Goal: Submit feedback/report problem: Submit feedback/report problem

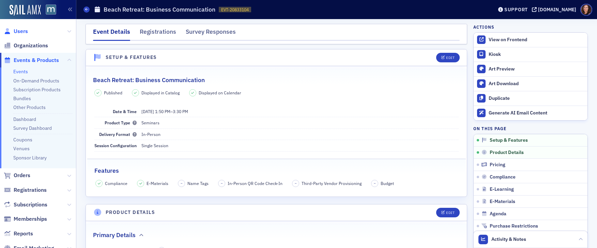
click at [23, 32] on span "Users" at bounding box center [21, 31] width 14 height 7
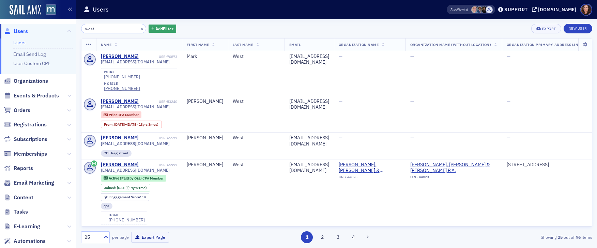
click at [91, 29] on input "west" at bounding box center [113, 29] width 65 height 10
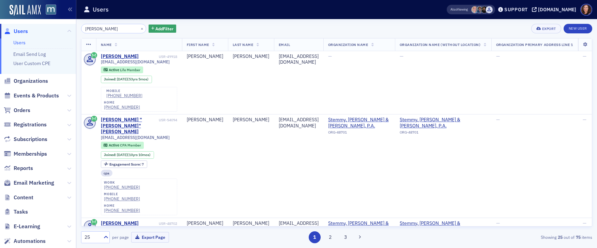
click at [91, 30] on input "[PERSON_NAME]" at bounding box center [113, 29] width 65 height 10
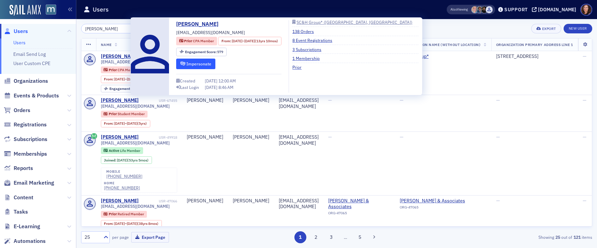
type input "[PERSON_NAME]"
click at [202, 62] on button "Impersonate" at bounding box center [195, 64] width 39 height 11
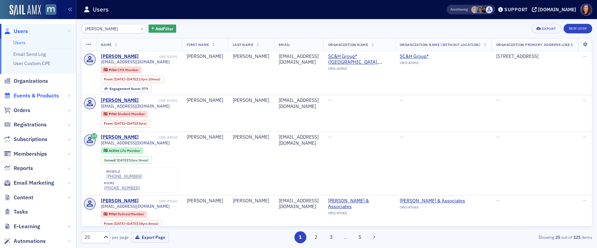
click at [42, 96] on span "Events & Products" at bounding box center [36, 95] width 45 height 7
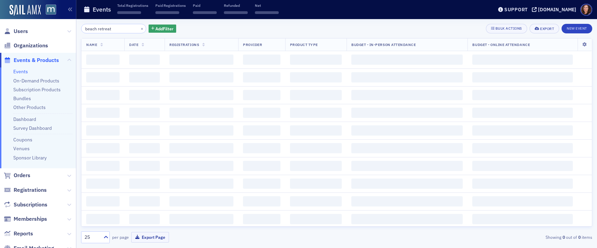
click at [74, 29] on div "Users Organizations Events & Products Events On-Demand Products Subscription Pr…" at bounding box center [298, 124] width 597 height 248
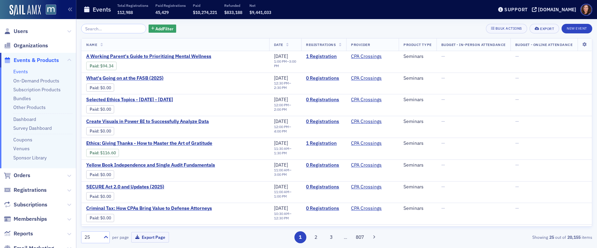
click at [21, 71] on link "Events" at bounding box center [20, 71] width 15 height 6
click at [21, 72] on link "Events" at bounding box center [20, 71] width 15 height 6
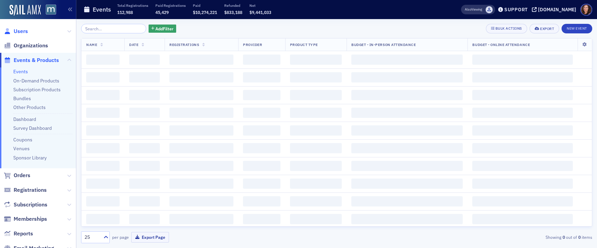
click at [24, 32] on span "Users" at bounding box center [21, 31] width 14 height 7
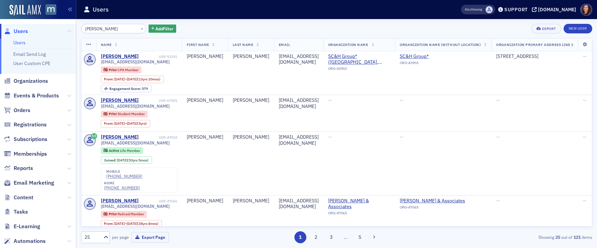
click at [119, 30] on input "teresa morris" at bounding box center [113, 29] width 65 height 10
click at [399, 31] on div "teresa morris × Add Filter Export New User" at bounding box center [336, 29] width 511 height 10
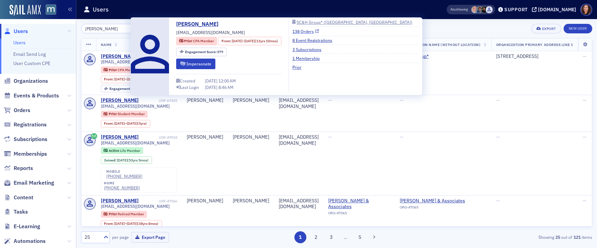
click at [319, 32] on link "138 Orders" at bounding box center [305, 31] width 27 height 6
click at [120, 53] on div "[PERSON_NAME]" at bounding box center [120, 56] width 38 height 6
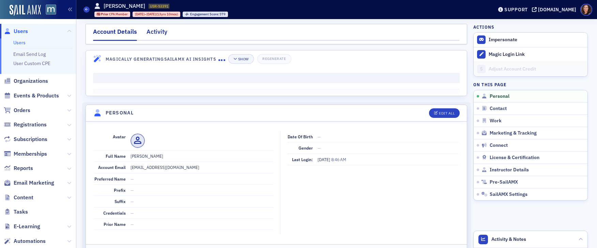
click at [151, 34] on div "Activity" at bounding box center [156, 33] width 21 height 13
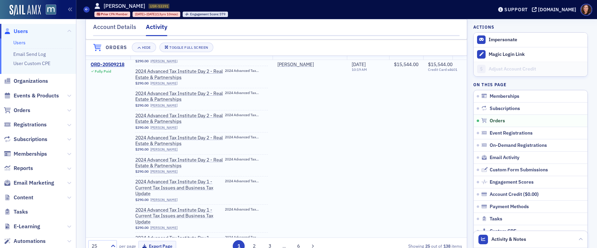
scroll to position [4914, 0]
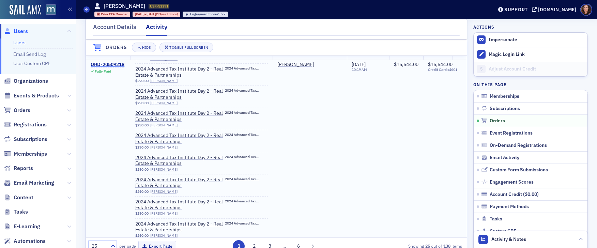
click at [98, 63] on div "ORD-20509218" at bounding box center [108, 65] width 34 height 6
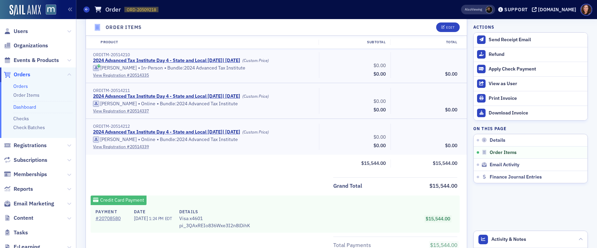
scroll to position [2442, 0]
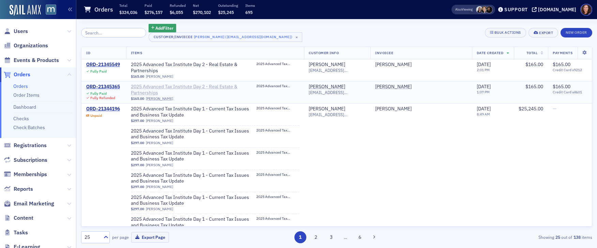
drag, startPoint x: 29, startPoint y: 59, endPoint x: 208, endPoint y: 81, distance: 180.5
click at [29, 59] on span "Events & Products" at bounding box center [36, 60] width 45 height 7
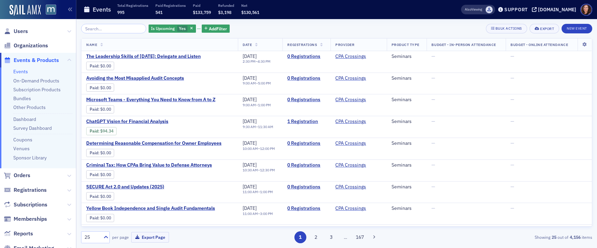
click at [111, 28] on input "search" at bounding box center [113, 29] width 65 height 10
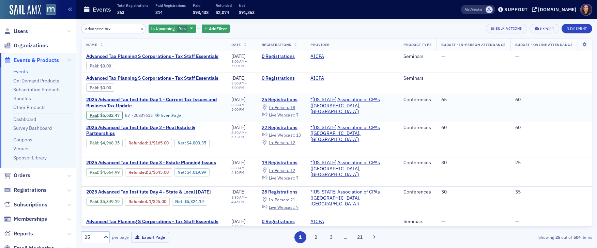
type input "advanced tax"
click at [187, 101] on span "2025 Advanced Tax Institute Day 1 - Current Tax Issues and Business Tax Update" at bounding box center [154, 103] width 136 height 12
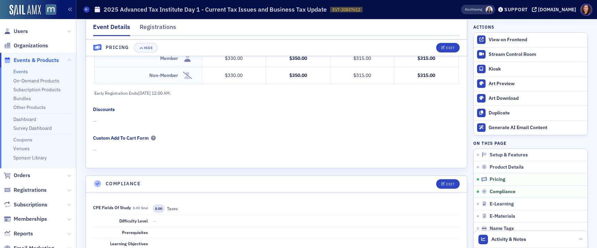
scroll to position [601, 0]
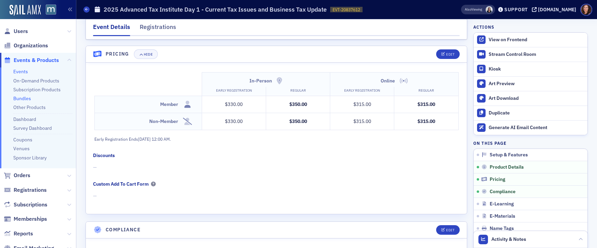
click at [20, 98] on link "Bundles" at bounding box center [22, 98] width 18 height 6
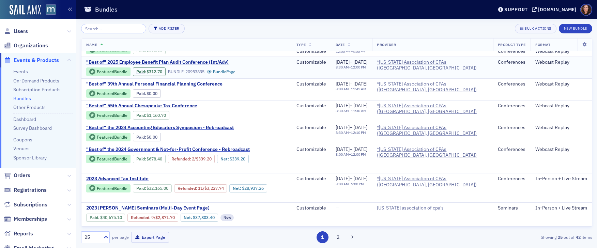
scroll to position [21, 0]
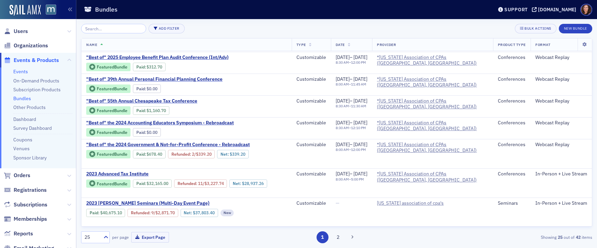
click at [18, 73] on link "Events" at bounding box center [20, 71] width 15 height 6
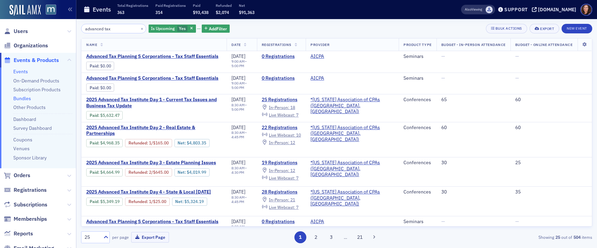
click at [25, 100] on link "Bundles" at bounding box center [22, 98] width 18 height 6
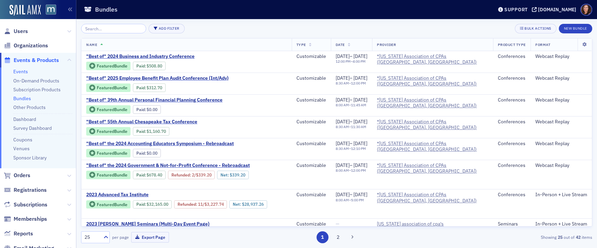
click at [20, 73] on link "Events" at bounding box center [20, 71] width 15 height 6
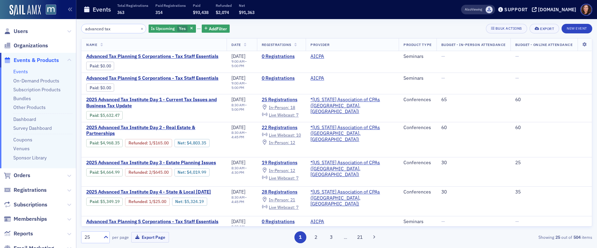
click at [121, 29] on input "advanced tax" at bounding box center [113, 29] width 65 height 10
click at [23, 98] on link "Bundles" at bounding box center [22, 98] width 18 height 6
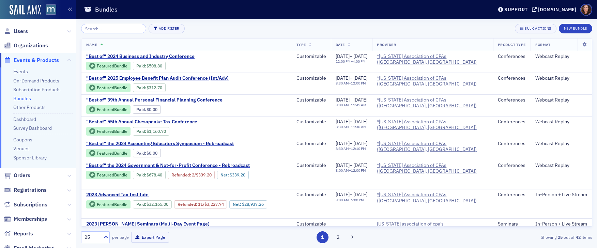
click at [94, 28] on input "search" at bounding box center [113, 29] width 65 height 10
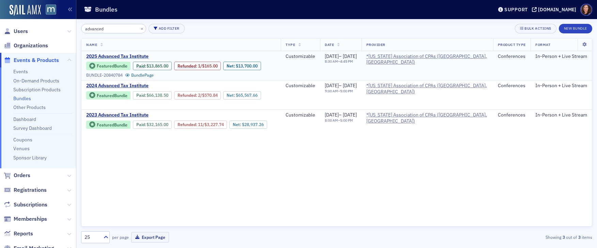
type input "advanced"
click at [119, 54] on span "2025 Advanced Tax Institute" at bounding box center [143, 56] width 114 height 6
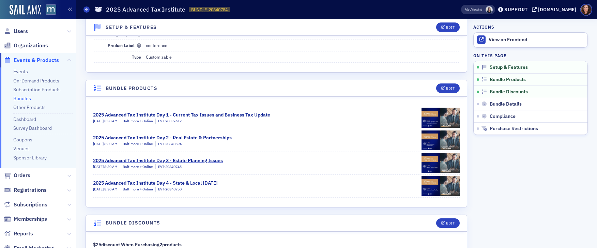
scroll to position [77, 0]
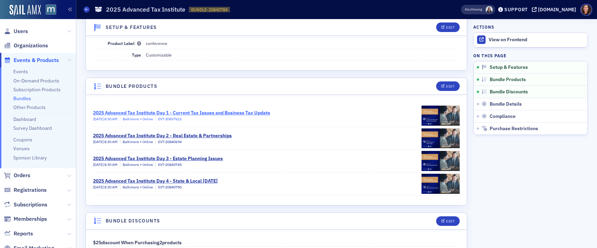
click at [237, 111] on div "2025 Advanced Tax Institute Day 1 - Current Tax Issues and Business Tax Update" at bounding box center [181, 112] width 177 height 7
click at [20, 72] on link "Events" at bounding box center [20, 71] width 15 height 6
click at [20, 71] on link "Events" at bounding box center [20, 71] width 15 height 6
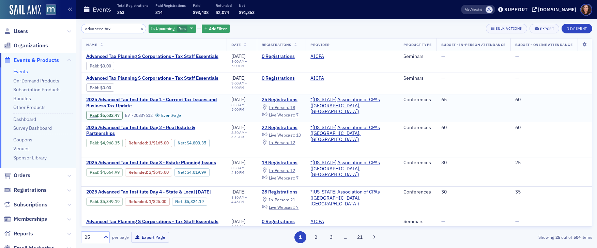
click at [141, 99] on span "2025 Advanced Tax Institute Day 1 - Current Tax Issues and Business Tax Update" at bounding box center [154, 103] width 136 height 12
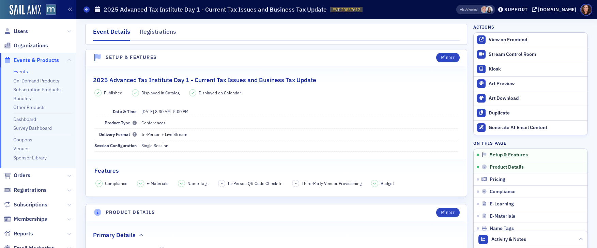
click at [25, 70] on link "Events" at bounding box center [20, 71] width 15 height 6
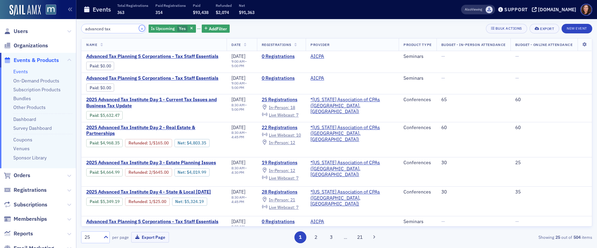
click at [139, 29] on button "×" at bounding box center [142, 28] width 6 height 6
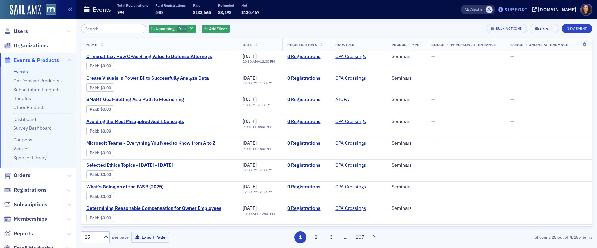
click at [527, 10] on div "Support" at bounding box center [515, 9] width 23 height 6
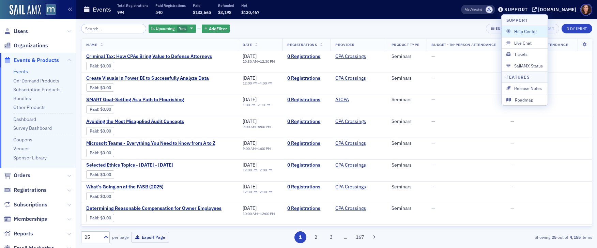
click at [419, 20] on div "Is Upcoming Yes Add Filter Bulk Actions Export New Event Name Date Registration…" at bounding box center [336, 133] width 511 height 229
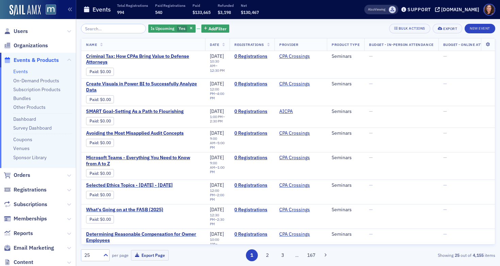
drag, startPoint x: 22, startPoint y: 34, endPoint x: 47, endPoint y: 33, distance: 24.9
click at [22, 34] on span "Users" at bounding box center [21, 31] width 14 height 7
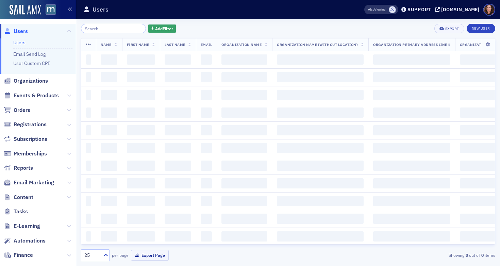
click at [112, 29] on input "search" at bounding box center [113, 29] width 65 height 10
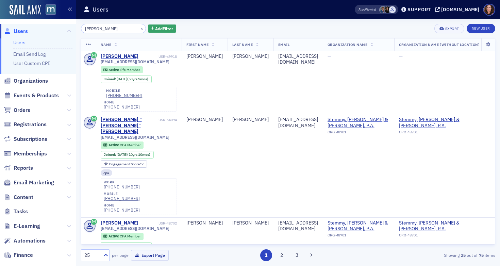
click at [90, 31] on input "morris" at bounding box center [113, 29] width 65 height 10
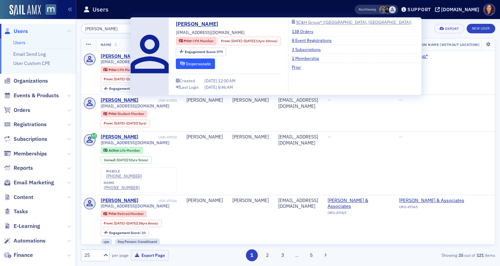
click at [195, 63] on button "Impersonate" at bounding box center [195, 64] width 39 height 11
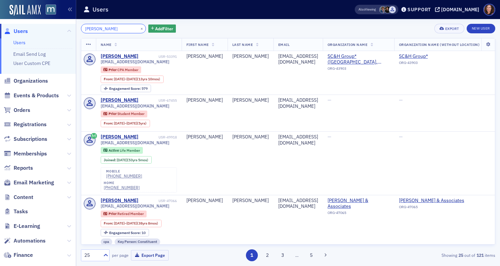
click at [105, 27] on input "Teresa morris" at bounding box center [113, 29] width 65 height 10
click at [105, 27] on input "[PERSON_NAME]" at bounding box center [113, 29] width 65 height 10
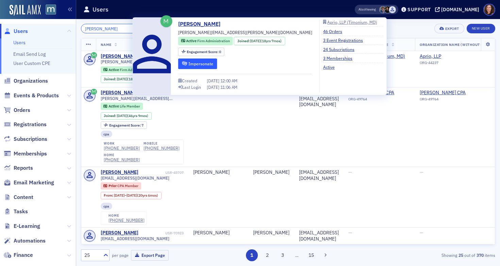
type input "kim fitzgerald"
click at [191, 60] on button "Impersonate" at bounding box center [197, 64] width 39 height 11
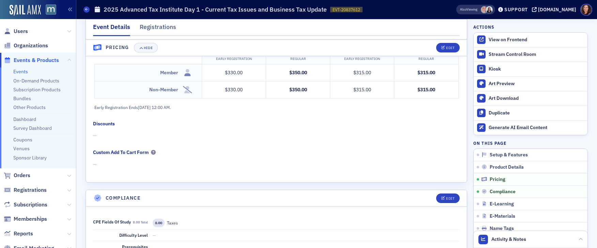
scroll to position [617, 0]
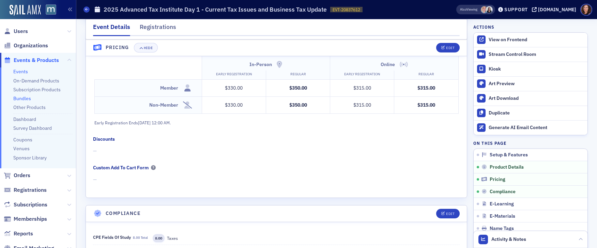
click at [20, 97] on link "Bundles" at bounding box center [22, 98] width 18 height 6
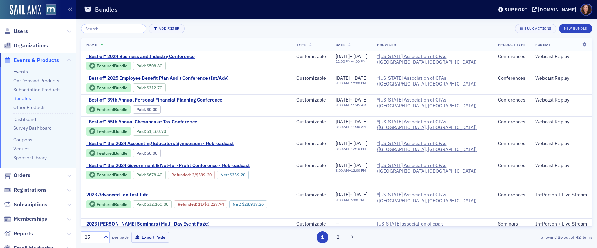
click at [112, 28] on input "search" at bounding box center [113, 29] width 65 height 10
click at [26, 71] on link "Events" at bounding box center [20, 71] width 15 height 6
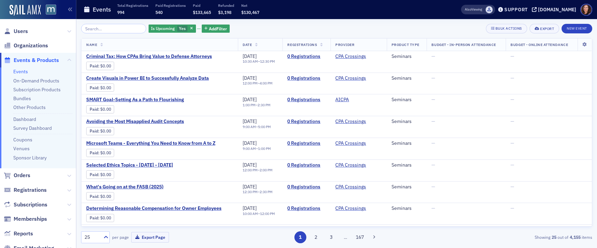
click at [122, 28] on input "search" at bounding box center [113, 29] width 65 height 10
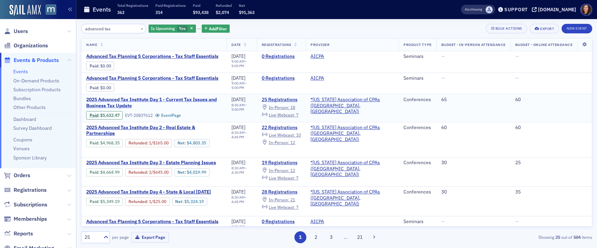
type input "advanced tax"
click at [168, 99] on span "2025 Advanced Tax Institute Day 1 - Current Tax Issues and Business Tax Update" at bounding box center [154, 103] width 136 height 12
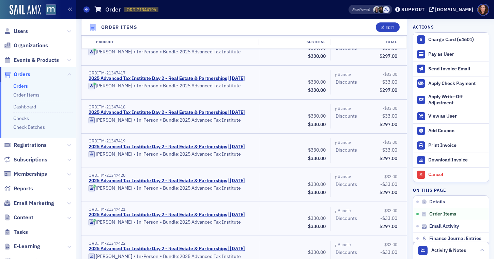
scroll to position [1970, 0]
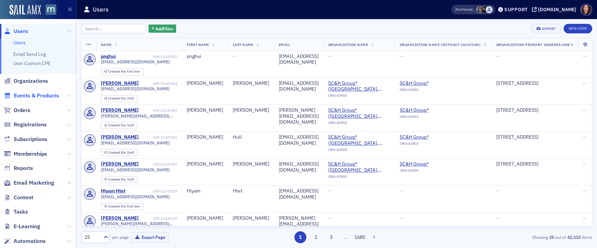
click at [45, 95] on span "Events & Products" at bounding box center [36, 95] width 45 height 7
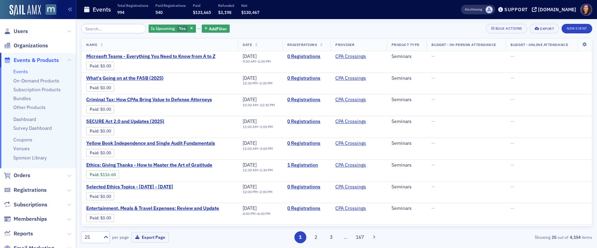
click at [99, 30] on input "search" at bounding box center [113, 29] width 65 height 10
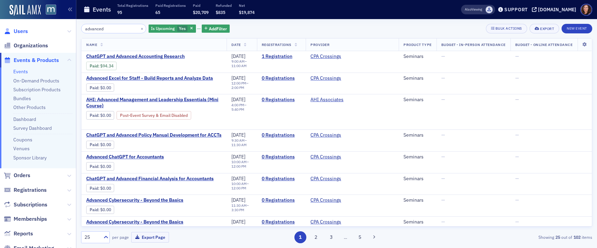
type input "advanced"
click at [20, 31] on span "Users" at bounding box center [21, 31] width 14 height 7
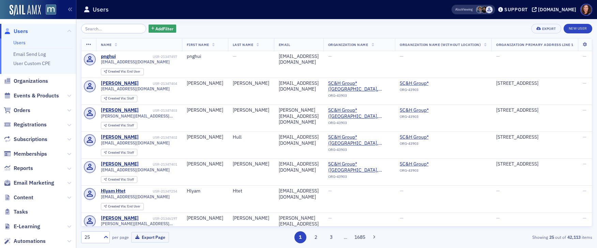
click at [112, 30] on input "search" at bounding box center [113, 29] width 65 height 10
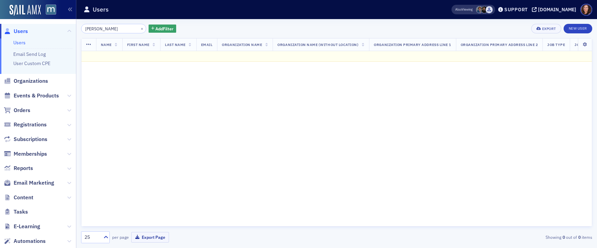
click at [93, 29] on input "fitgerald" at bounding box center [113, 29] width 65 height 10
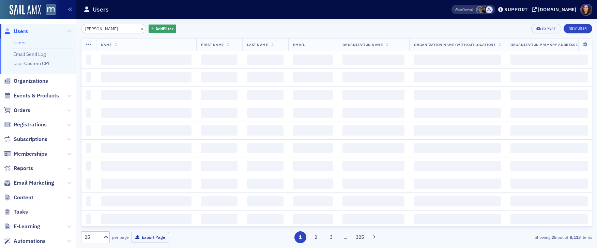
type input "fitzgerald"
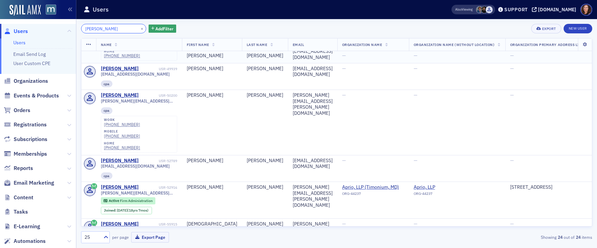
scroll to position [153, 0]
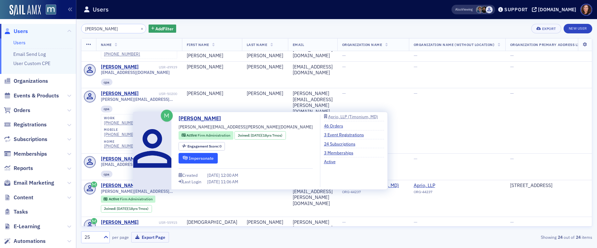
click at [197, 155] on button "Impersonate" at bounding box center [197, 158] width 39 height 11
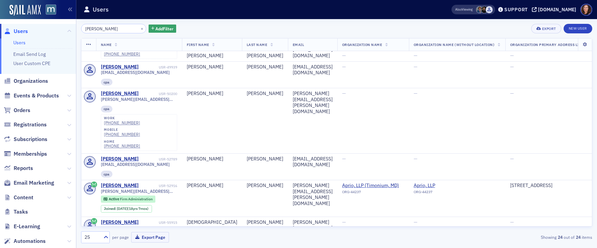
click at [17, 42] on link "Users" at bounding box center [19, 42] width 12 height 6
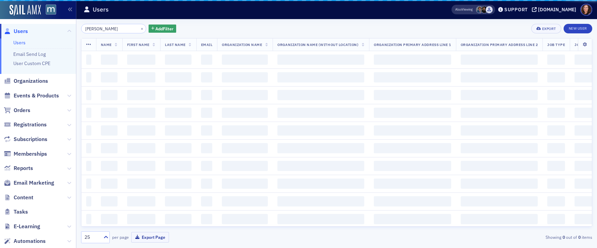
click at [94, 29] on input "fitzgerald" at bounding box center [113, 29] width 65 height 10
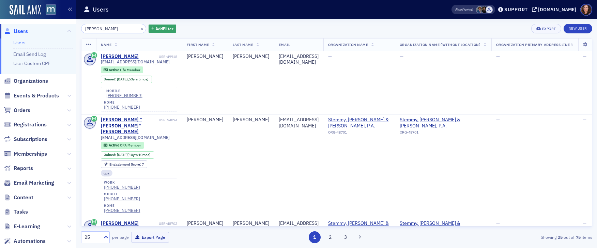
click at [93, 30] on input "morris" at bounding box center [113, 29] width 65 height 10
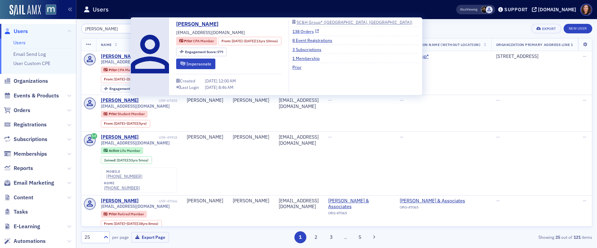
click at [319, 31] on link "138 Orders" at bounding box center [305, 31] width 27 height 6
click at [202, 61] on button "Impersonate" at bounding box center [195, 64] width 39 height 11
click at [196, 62] on button "Impersonate" at bounding box center [195, 64] width 39 height 11
click at [319, 31] on link "138 Orders" at bounding box center [305, 31] width 27 height 6
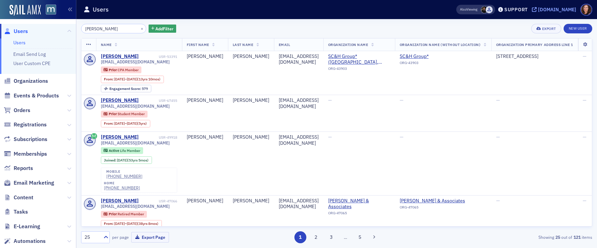
click at [557, 9] on div "[DOMAIN_NAME]" at bounding box center [557, 9] width 38 height 6
click at [102, 29] on input "[PERSON_NAME]" at bounding box center [113, 29] width 65 height 10
click at [102, 29] on input "teresa morris" at bounding box center [113, 29] width 65 height 10
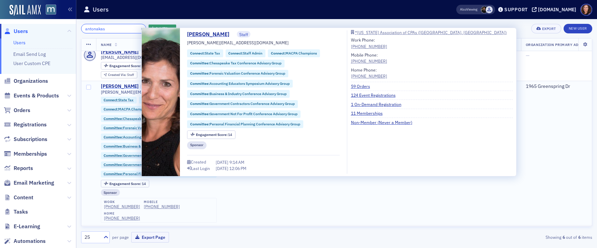
scroll to position [60, 0]
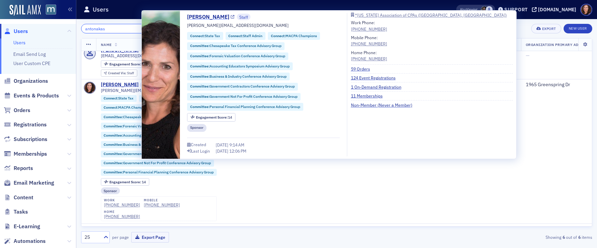
type input "antonakas"
click at [212, 17] on link "Natalie Antonakas" at bounding box center [210, 17] width 47 height 8
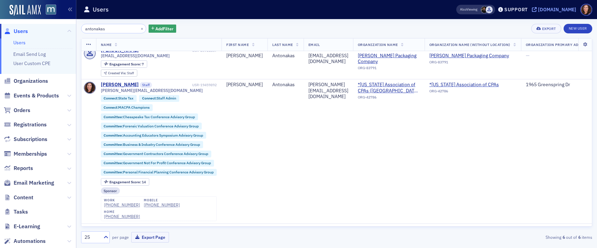
click at [561, 6] on div "[DOMAIN_NAME]" at bounding box center [557, 9] width 38 height 6
click at [552, 13] on div "Also Viewing Support macpa.org" at bounding box center [521, 10] width 150 height 12
click at [552, 10] on div "[DOMAIN_NAME]" at bounding box center [557, 9] width 38 height 6
click at [516, 10] on div "Support" at bounding box center [515, 9] width 23 height 6
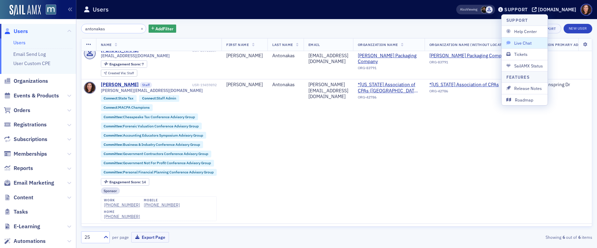
click at [519, 42] on span "Live Chat" at bounding box center [524, 43] width 36 height 6
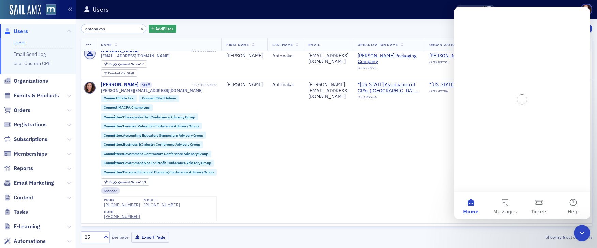
scroll to position [0, 0]
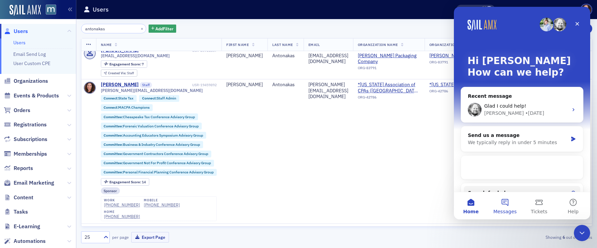
click at [506, 203] on button "Messages" at bounding box center [505, 205] width 34 height 27
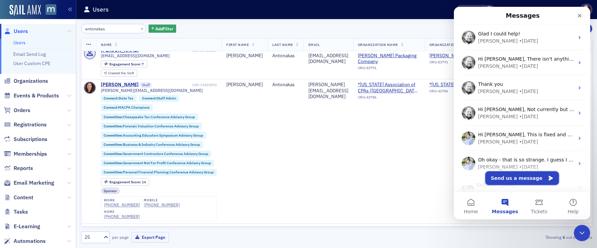
click at [511, 177] on button "Send us a message" at bounding box center [522, 178] width 74 height 14
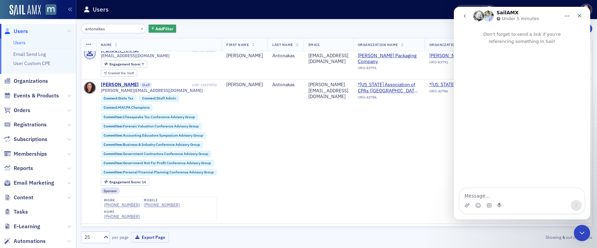
click at [481, 194] on textarea "Message…" at bounding box center [521, 194] width 125 height 12
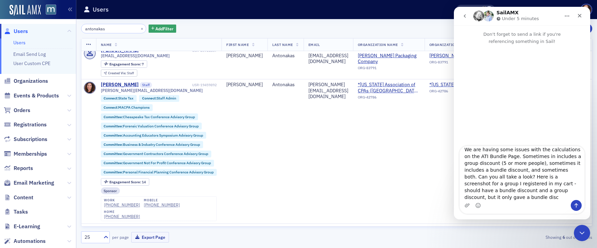
scroll to position [5, 0]
type textarea "We are having some issues with the calculations on the ATI Bundle Page. Sometim…"
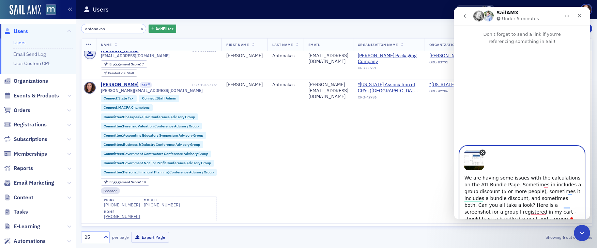
click at [483, 152] on icon "Remove image 1" at bounding box center [481, 152] width 5 height 5
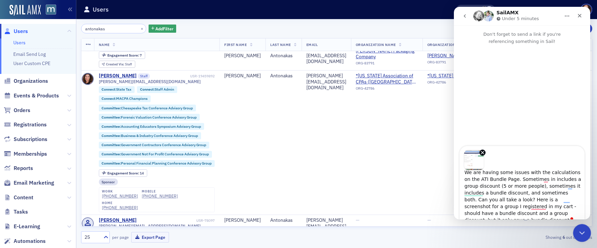
click at [581, 233] on icon "Close Intercom Messenger" at bounding box center [580, 232] width 8 height 8
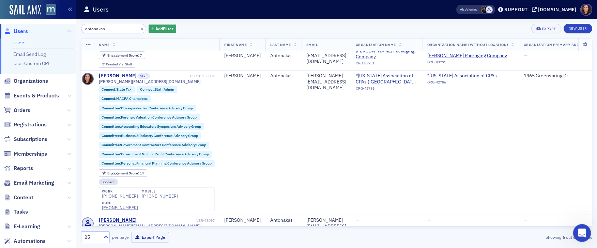
scroll to position [0, 0]
click at [554, 10] on div "[DOMAIN_NAME]" at bounding box center [557, 9] width 38 height 6
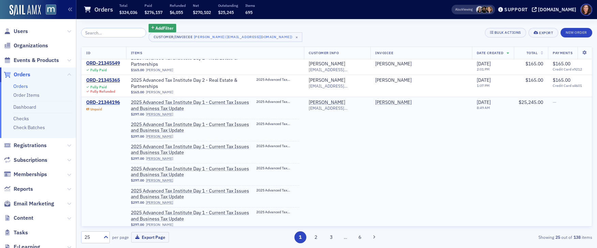
scroll to position [7, 0]
click at [109, 99] on div "ORD-21344196" at bounding box center [103, 102] width 34 height 6
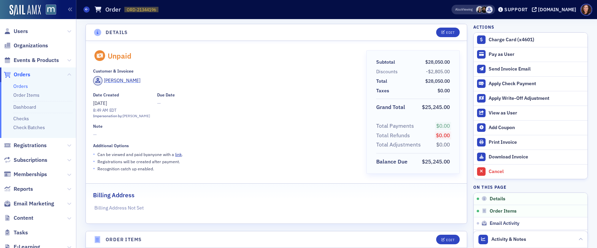
click at [119, 78] on div "[PERSON_NAME]" at bounding box center [122, 80] width 36 height 7
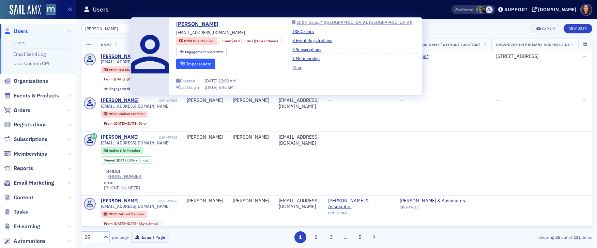
click at [197, 63] on button "Impersonate" at bounding box center [195, 64] width 39 height 11
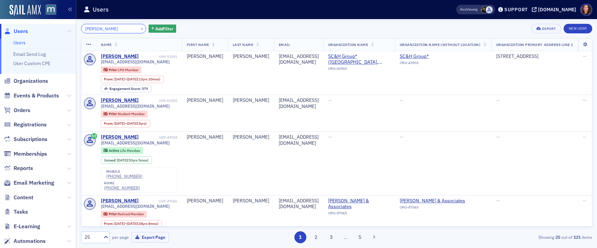
click at [102, 32] on input "teresa morris" at bounding box center [113, 29] width 65 height 10
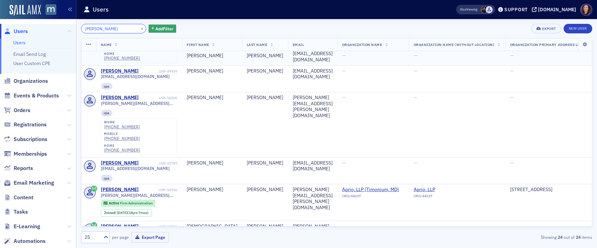
scroll to position [150, 0]
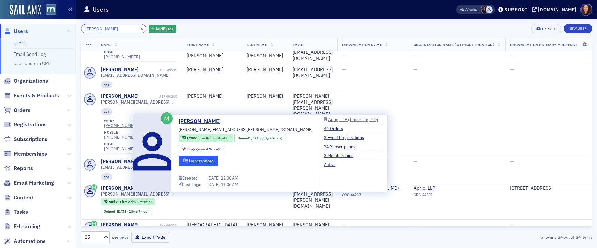
type input "fitzgerald"
click at [208, 159] on button "Impersonate" at bounding box center [197, 161] width 39 height 11
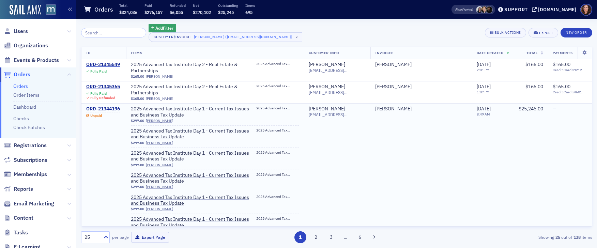
click at [108, 106] on div "ORD-21344196" at bounding box center [103, 109] width 34 height 6
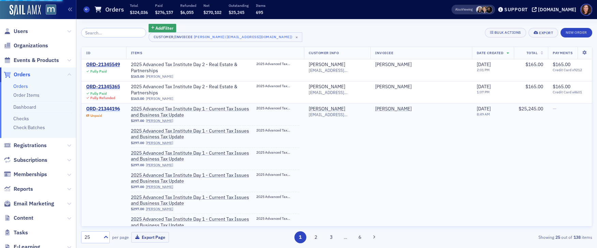
click at [104, 106] on div "ORD-21344196" at bounding box center [103, 109] width 34 height 6
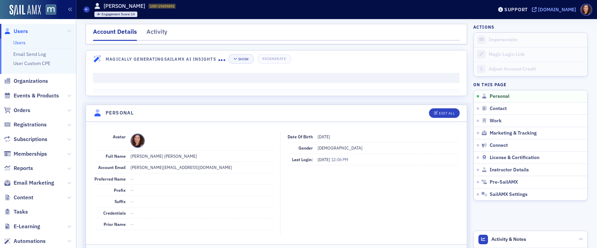
click at [550, 11] on div "[DOMAIN_NAME]" at bounding box center [557, 9] width 38 height 6
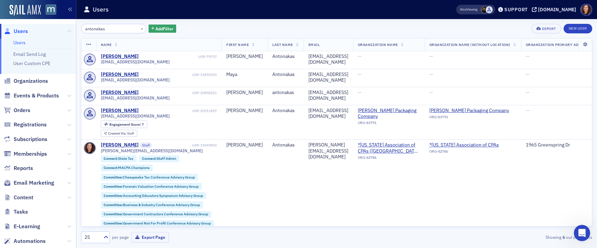
scroll to position [69, 2]
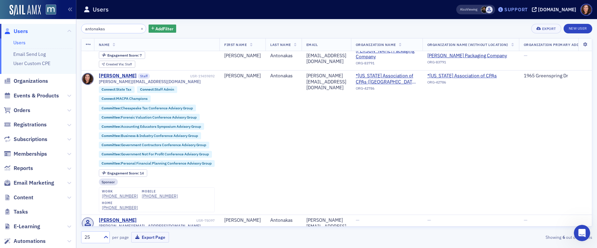
click at [519, 10] on div "Support" at bounding box center [515, 9] width 23 height 6
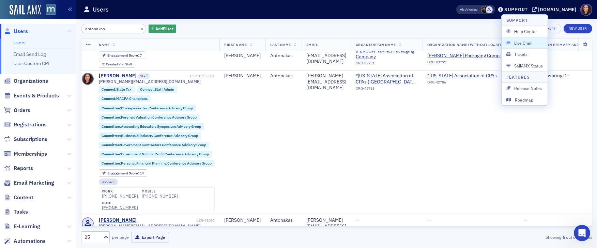
click at [531, 44] on span "Live Chat" at bounding box center [524, 43] width 36 height 6
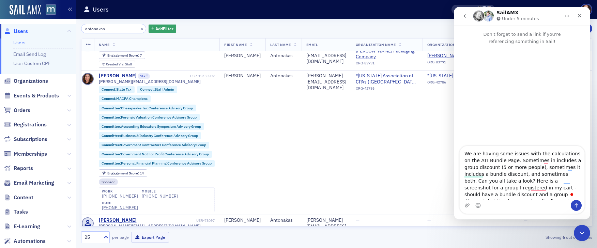
scroll to position [5, 0]
click at [534, 195] on textarea "We are having some issues with the calculations on the ATI Bundle Page. Sometim…" at bounding box center [521, 173] width 125 height 54
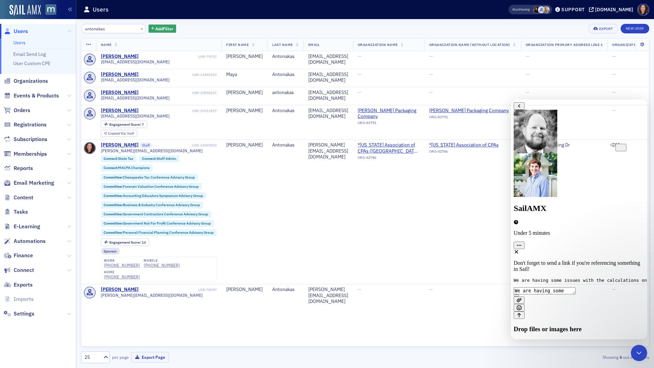
scroll to position [0, 2]
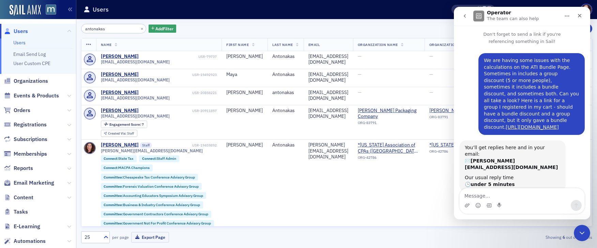
scroll to position [0, 2]
click at [520, 124] on link "[URL][DOMAIN_NAME]" at bounding box center [531, 126] width 53 height 5
click at [24, 45] on link "Users" at bounding box center [19, 42] width 12 height 6
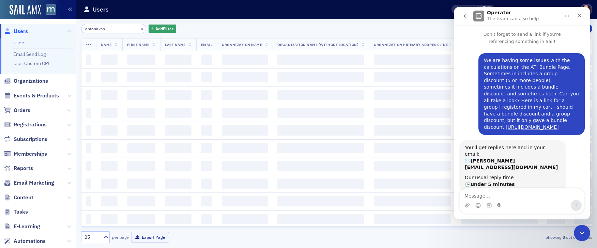
click at [98, 30] on input "antonakas" at bounding box center [113, 29] width 65 height 10
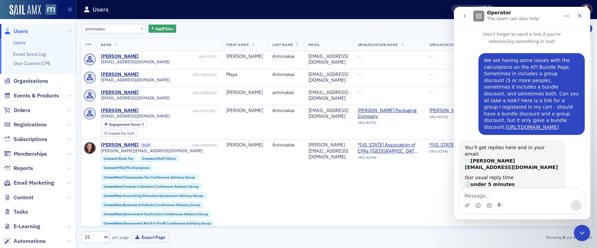
click at [98, 30] on input "antonakas" at bounding box center [113, 29] width 65 height 10
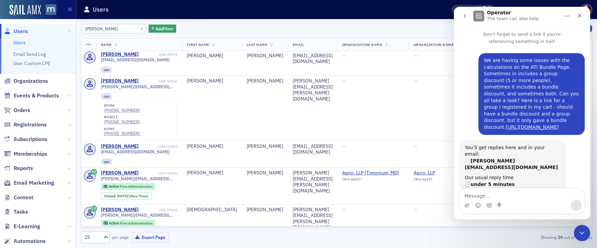
scroll to position [171, 0]
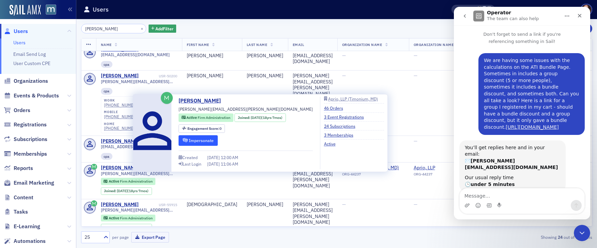
type input "[PERSON_NAME]"
click at [203, 140] on button "Impersonate" at bounding box center [197, 140] width 39 height 11
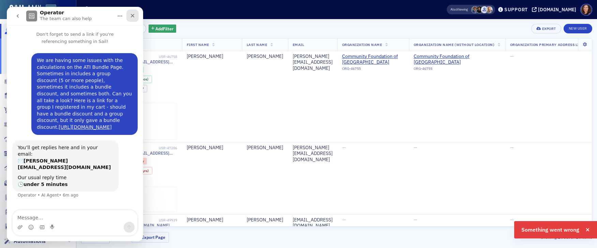
click at [131, 16] on icon "Close" at bounding box center [132, 15] width 5 height 5
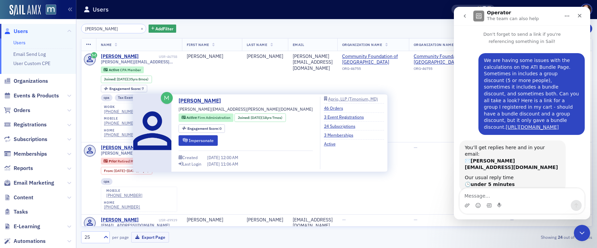
scroll to position [171, 0]
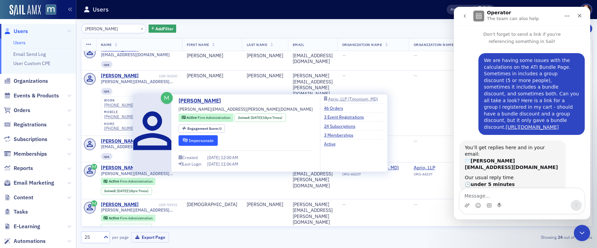
click at [187, 139] on icon "submit" at bounding box center [184, 140] width 5 height 4
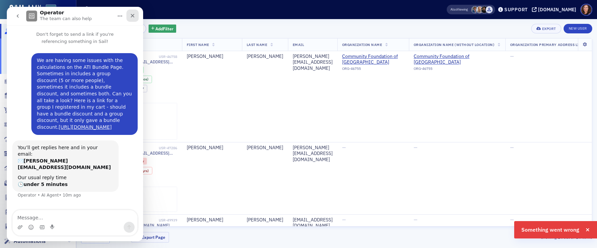
click at [136, 14] on div "Close" at bounding box center [132, 16] width 12 height 12
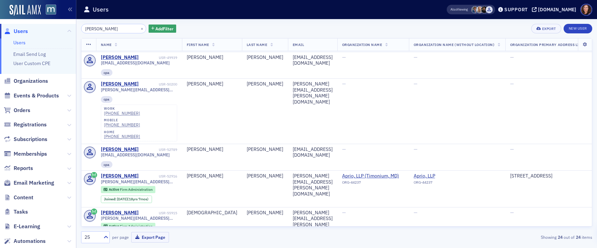
scroll to position [185, 0]
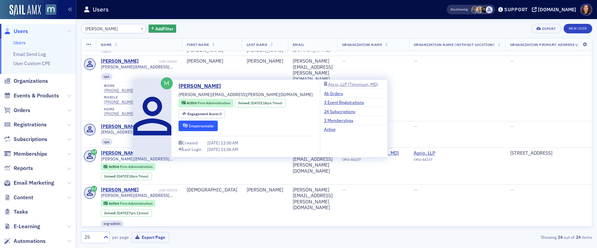
click at [201, 126] on button "Impersonate" at bounding box center [197, 126] width 39 height 11
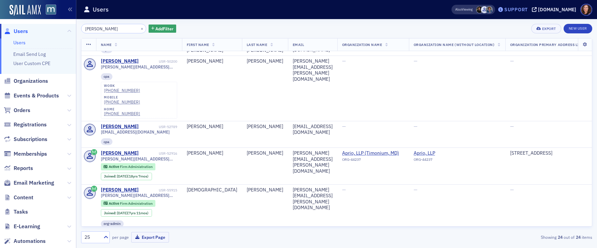
click at [527, 11] on div "Support" at bounding box center [515, 9] width 23 height 6
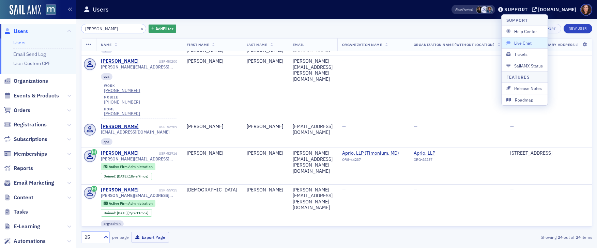
click at [528, 43] on span "Live Chat" at bounding box center [524, 43] width 36 height 6
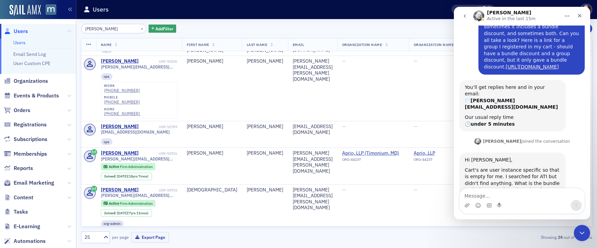
scroll to position [64, 0]
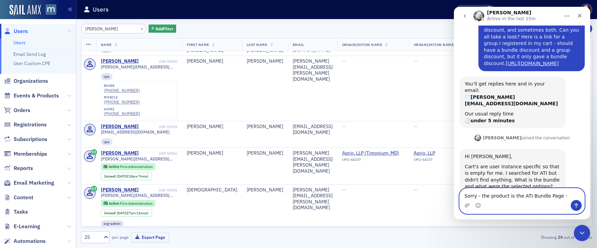
paste textarea "https://macpa.org/catalog/bundles/20840784-2025-advanced-tax-institute-2025-17-…"
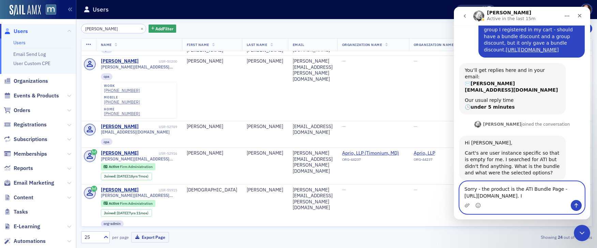
type textarea "Sorry - the product is the ATI Bundle Page - https://macpa.org/catalog/bundles/…"
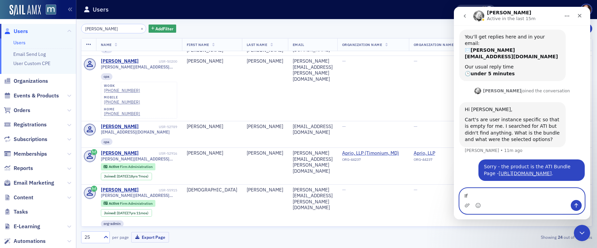
type textarea "I"
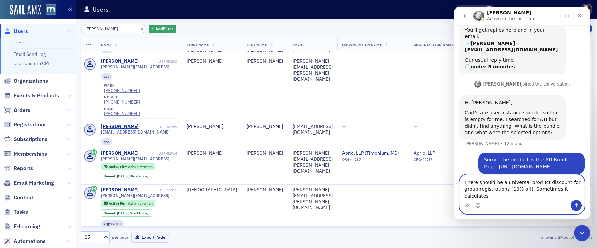
scroll to position [124, 0]
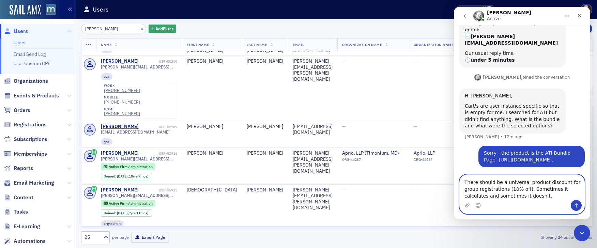
click at [508, 188] on textarea "There should be a universal product discount for group registrations (10% off).…" at bounding box center [521, 187] width 125 height 25
click at [558, 197] on textarea "There should be a universal product discount for group registrations (5 or more…" at bounding box center [521, 184] width 125 height 32
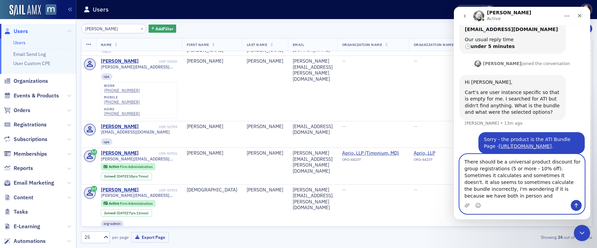
scroll to position [145, 0]
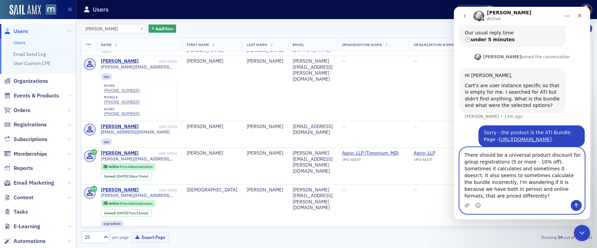
type textarea "There should be a universal product discount for group registrations (5 or more…"
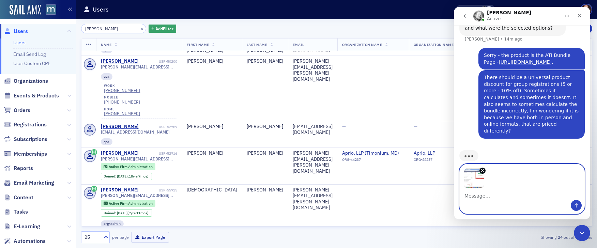
scroll to position [223, 0]
click at [576, 206] on icon "Send a message…" at bounding box center [575, 205] width 5 height 5
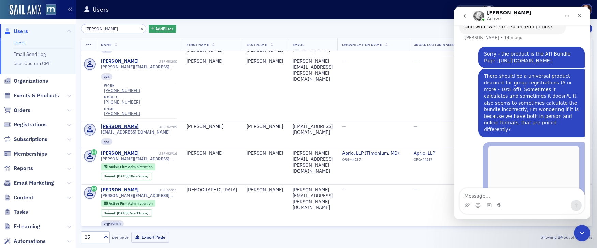
scroll to position [267, 0]
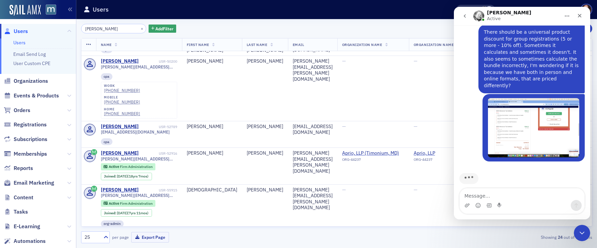
click at [517, 197] on textarea "Message…" at bounding box center [521, 194] width 125 height 12
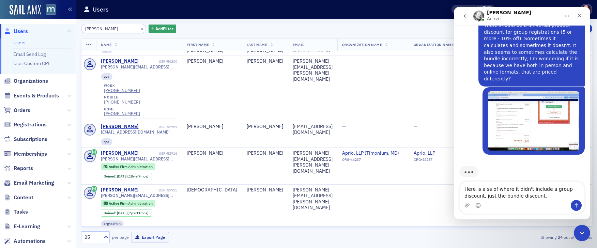
type textarea "Here is a ss of where it didn't include a group discount, just the bundle disco…"
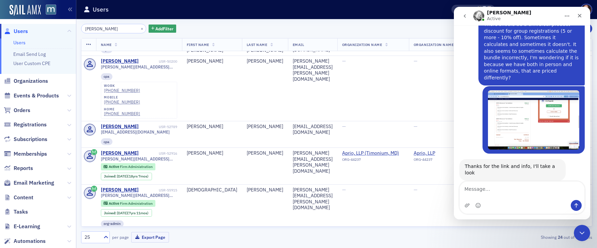
scroll to position [288, 0]
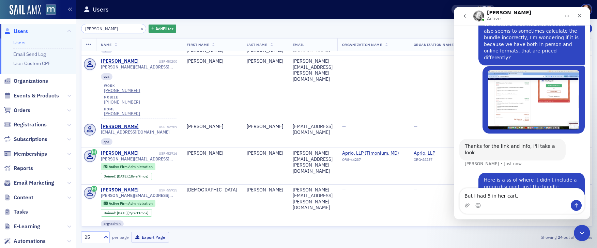
type textarea "But I had 5 in her cart."
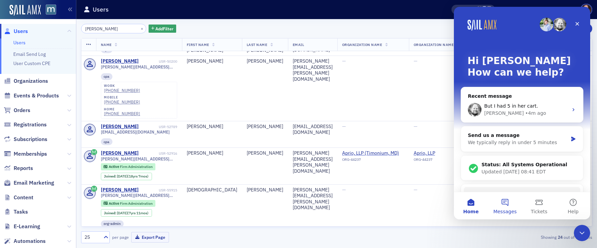
click at [503, 202] on button "Messages" at bounding box center [505, 205] width 34 height 27
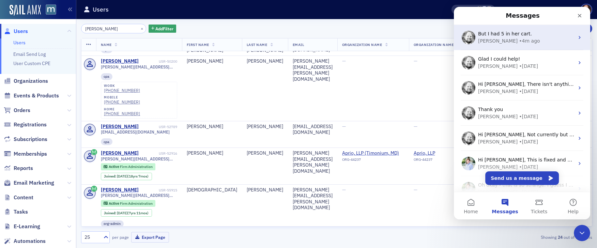
click at [535, 41] on div "Aidan • 4m ago" at bounding box center [526, 40] width 96 height 7
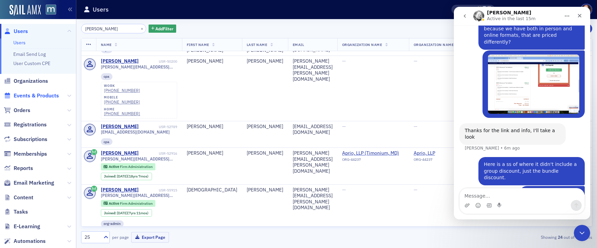
click at [42, 96] on span "Events & Products" at bounding box center [36, 95] width 45 height 7
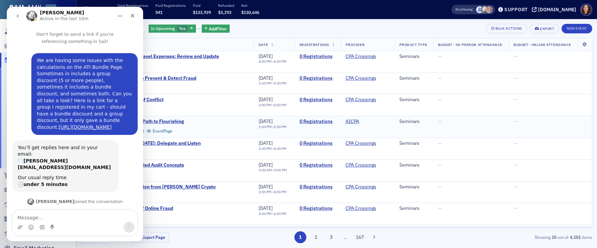
scroll to position [282, 0]
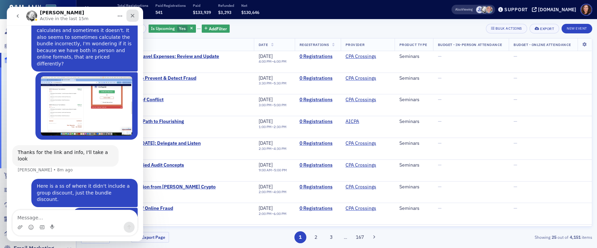
click at [131, 15] on icon "Close" at bounding box center [132, 15] width 5 height 5
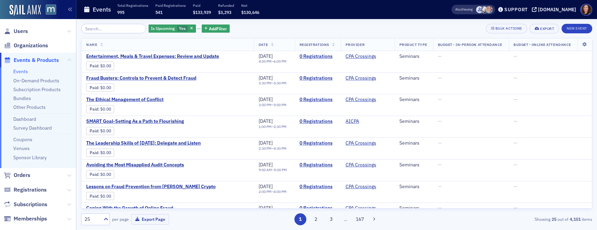
scroll to position [300, 0]
click at [19, 32] on span "Users" at bounding box center [21, 31] width 14 height 7
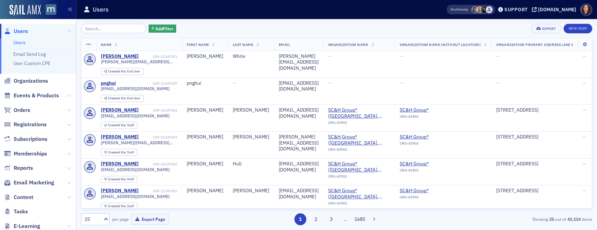
click at [102, 27] on input "search" at bounding box center [113, 29] width 65 height 10
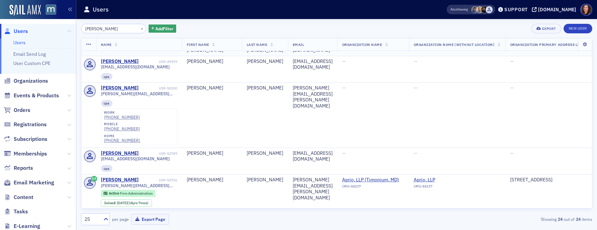
scroll to position [189, 0]
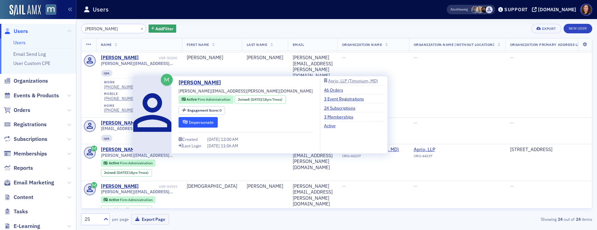
type input "fitzgerald"
click at [200, 120] on button "Impersonate" at bounding box center [197, 122] width 39 height 11
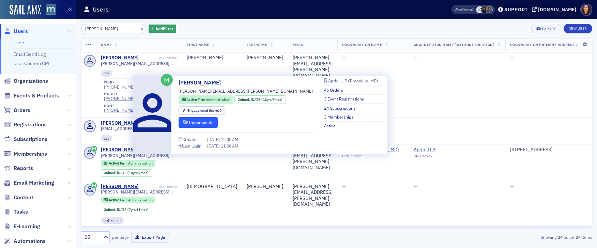
scroll to position [282, 0]
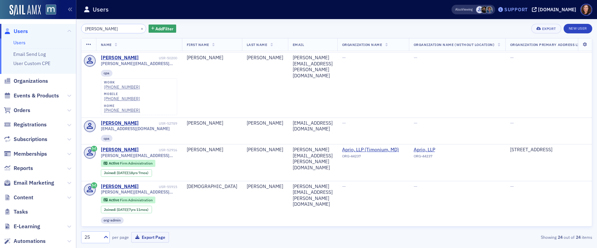
click at [516, 10] on div "Support" at bounding box center [515, 9] width 23 height 6
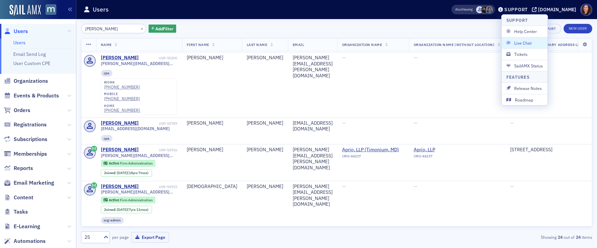
click at [525, 44] on span "Live Chat" at bounding box center [524, 43] width 36 height 6
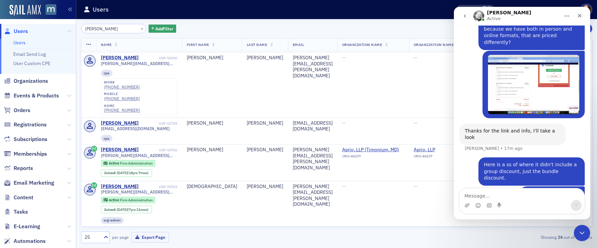
scroll to position [304, 0]
click at [493, 194] on textarea "Message…" at bounding box center [521, 194] width 125 height 12
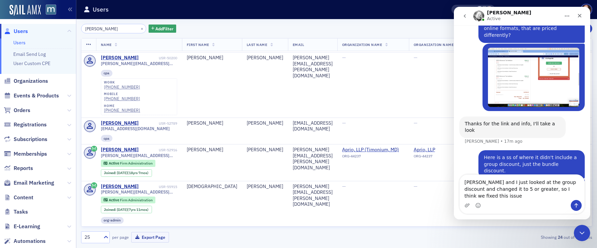
scroll to position [318, 0]
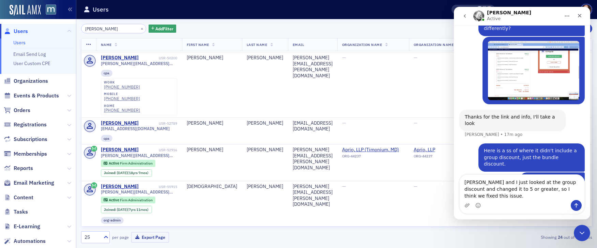
type textarea "Dee and I just looked at the group discount and changed it to 5 or greater, so …"
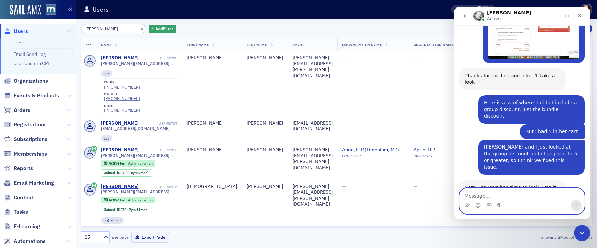
scroll to position [360, 0]
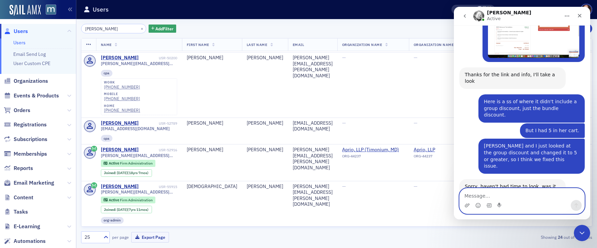
click at [497, 197] on textarea "Message…" at bounding box center [521, 194] width 125 height 12
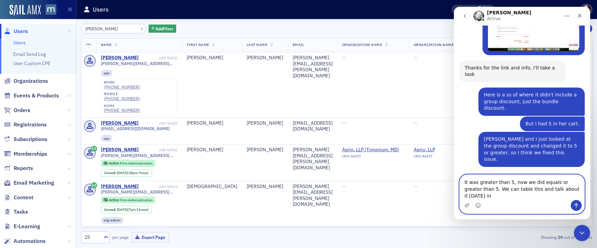
scroll to position [374, 0]
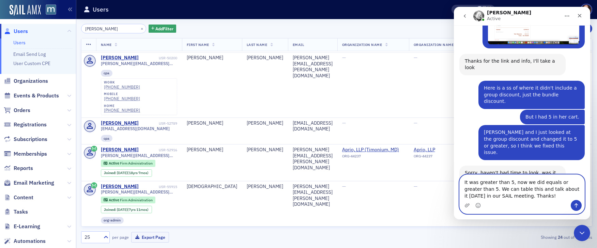
type textarea "It was greater than 5, now we did equals or greater than 5. We can table this a…"
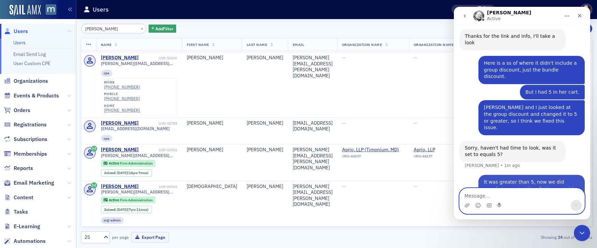
scroll to position [400, 0]
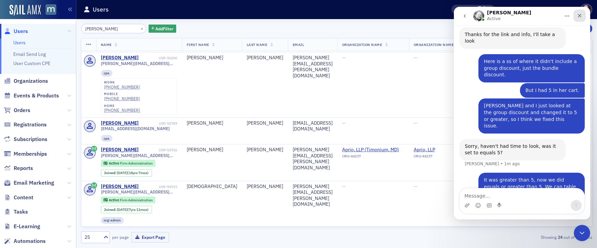
click at [580, 16] on icon "Close" at bounding box center [578, 15] width 5 height 5
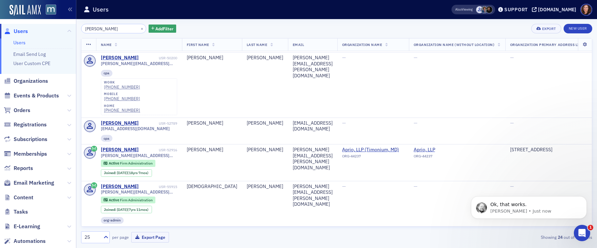
scroll to position [0, 0]
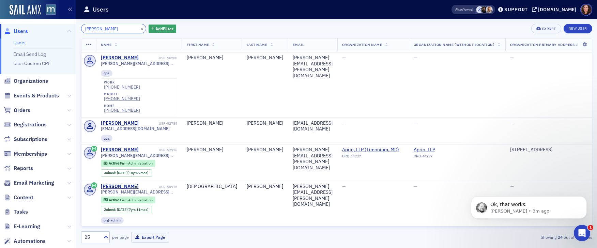
click at [97, 30] on input "fitzgerald" at bounding box center [113, 29] width 65 height 10
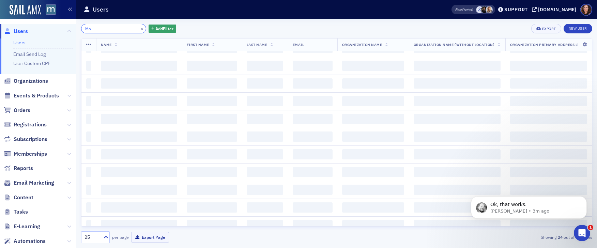
scroll to position [612, 0]
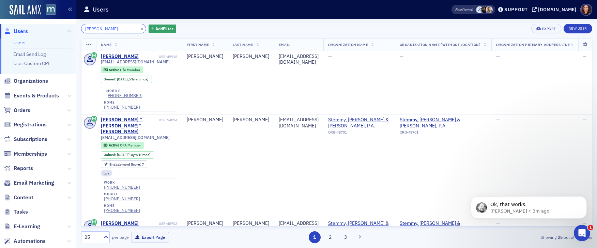
click at [95, 28] on input "Morris" at bounding box center [113, 29] width 65 height 10
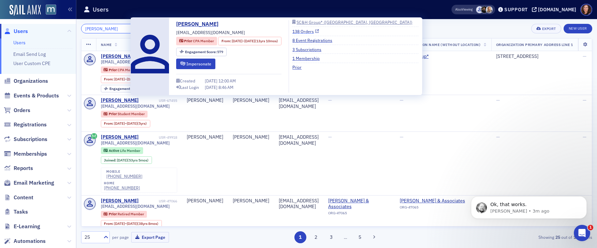
type input "Teresa morris"
click at [319, 31] on link "138 Orders" at bounding box center [305, 31] width 27 height 6
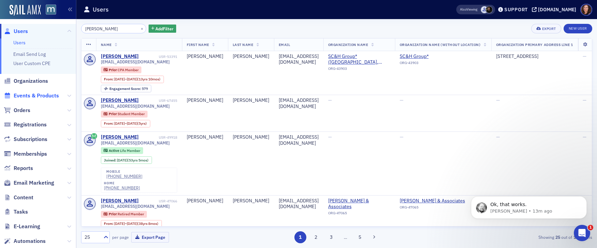
click at [47, 97] on span "Events & Products" at bounding box center [36, 95] width 45 height 7
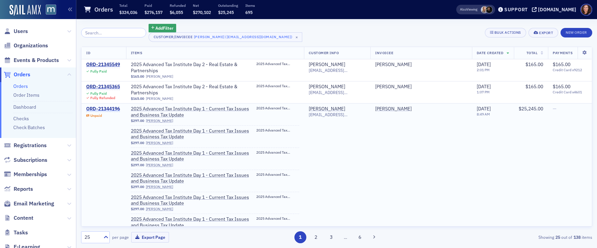
click at [112, 106] on div "ORD-21344196" at bounding box center [103, 109] width 34 height 6
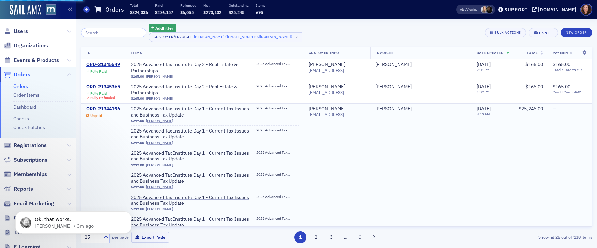
click at [105, 106] on div "ORD-21344196" at bounding box center [103, 109] width 34 height 6
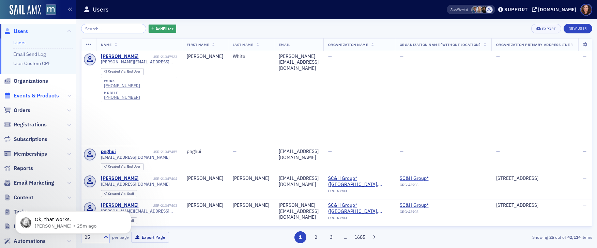
click at [47, 97] on span "Events & Products" at bounding box center [36, 95] width 45 height 7
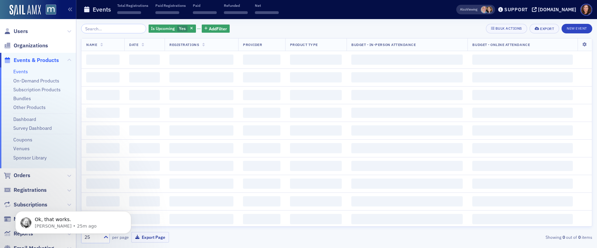
click at [111, 27] on input "search" at bounding box center [113, 29] width 65 height 10
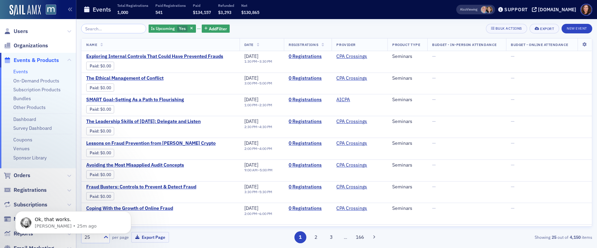
scroll to position [3, 0]
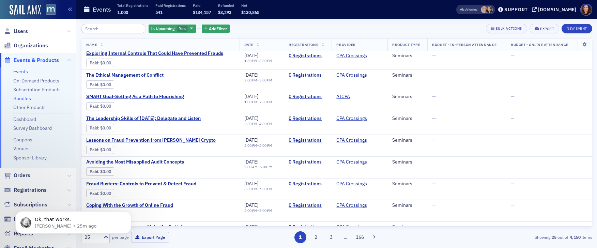
click at [22, 99] on link "Bundles" at bounding box center [22, 98] width 18 height 6
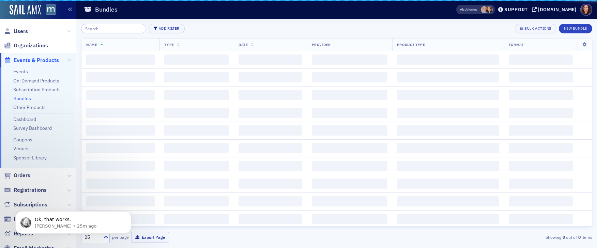
click at [116, 29] on input "search" at bounding box center [113, 29] width 65 height 10
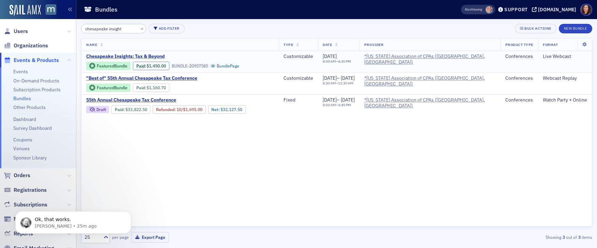
type input "chesapeake insight"
click at [144, 54] on span "Chesapeake Insights: Tax & Beyond" at bounding box center [143, 56] width 114 height 6
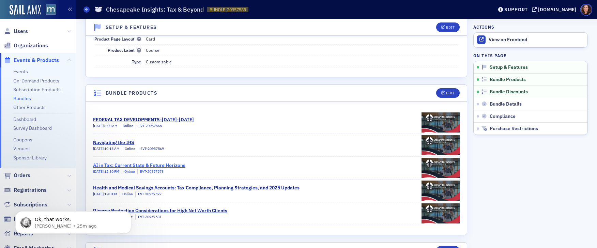
scroll to position [80, 0]
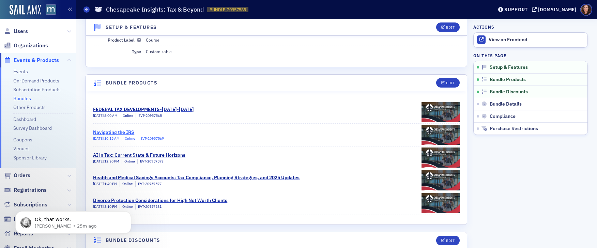
click at [117, 133] on div "Navigating the IRS" at bounding box center [128, 132] width 71 height 7
